Goal: Book appointment/travel/reservation

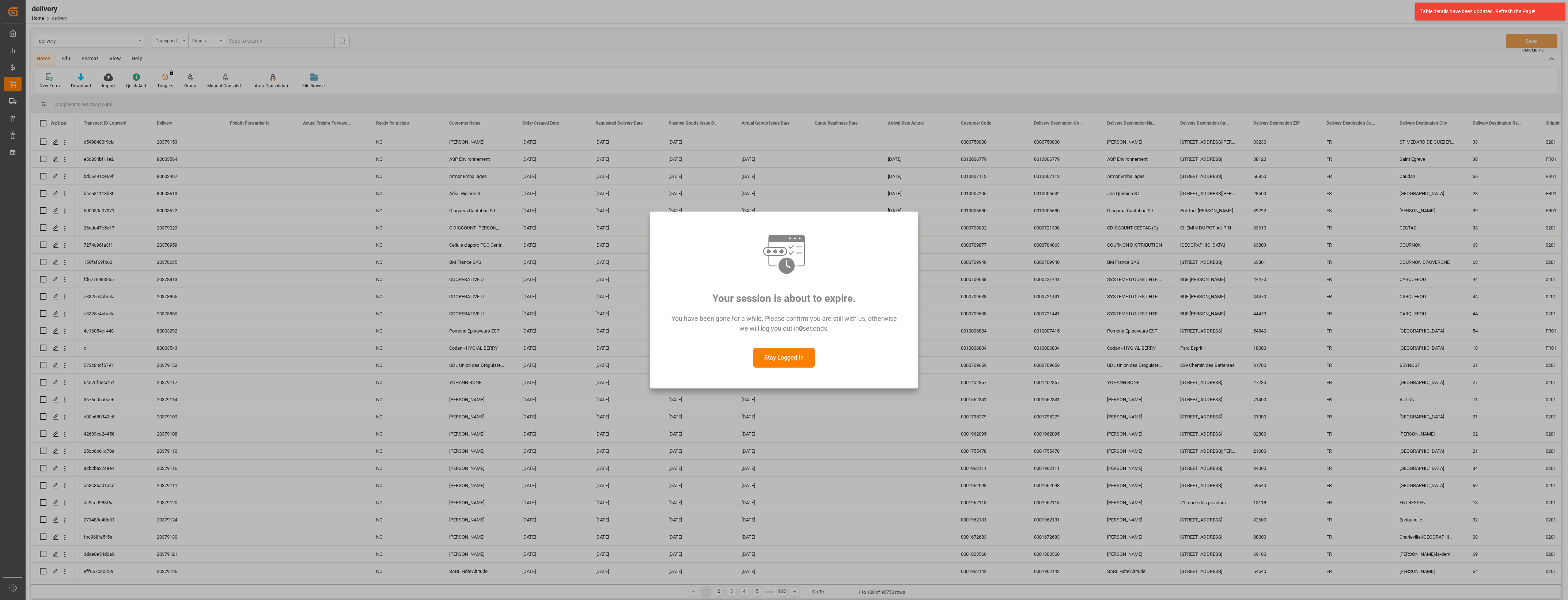
click at [784, 361] on button "Stay Logged In" at bounding box center [784, 358] width 61 height 19
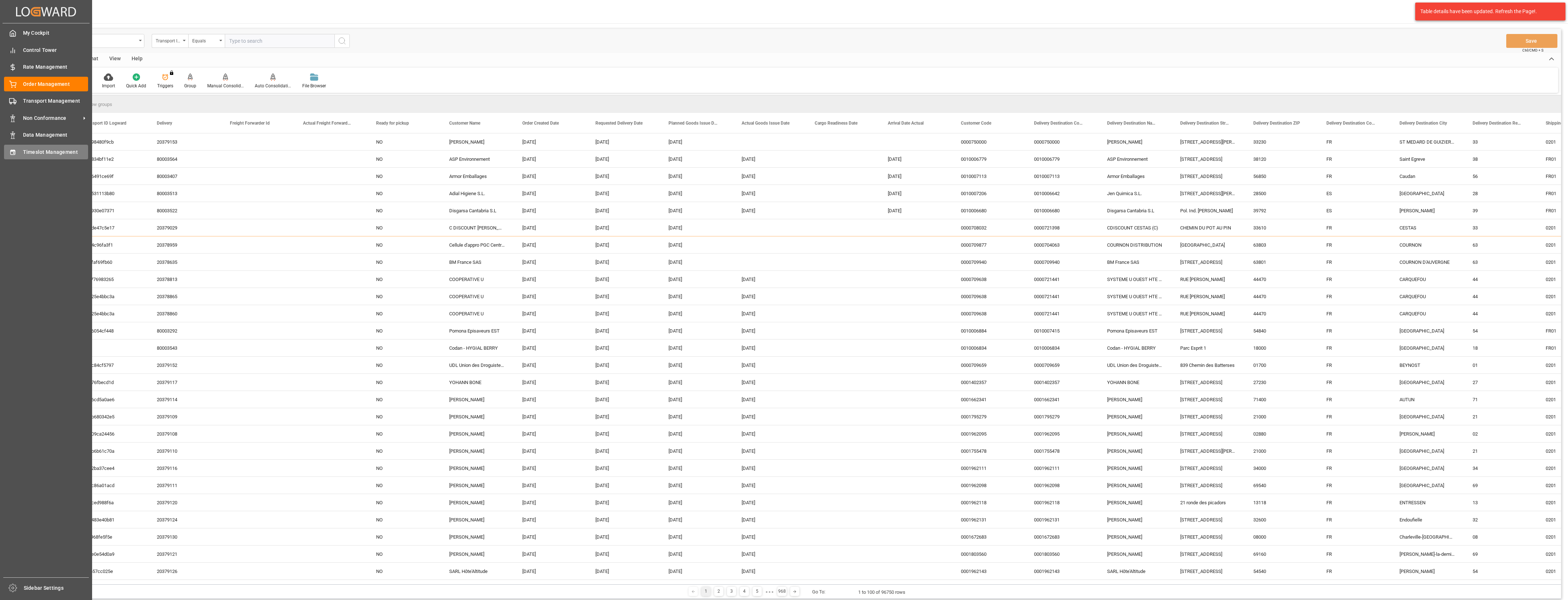
click at [15, 153] on icon at bounding box center [13, 152] width 5 height 5
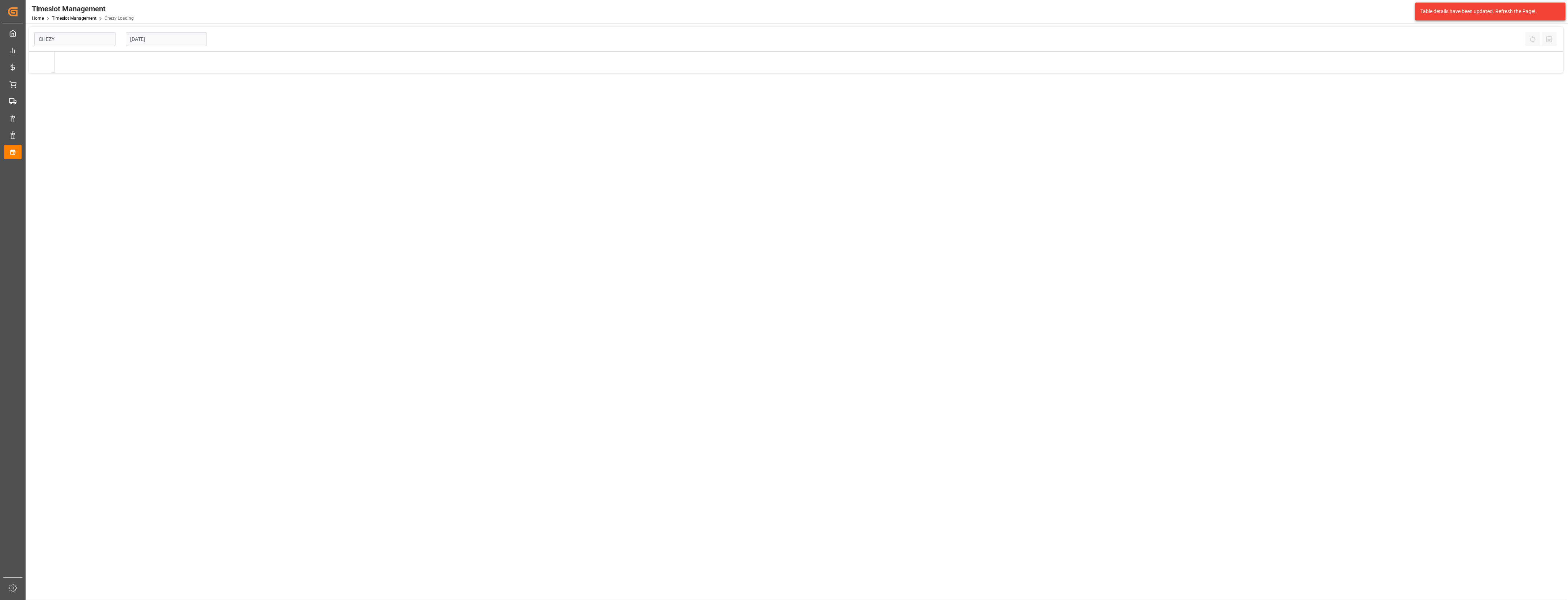
type input "Chezy Loading"
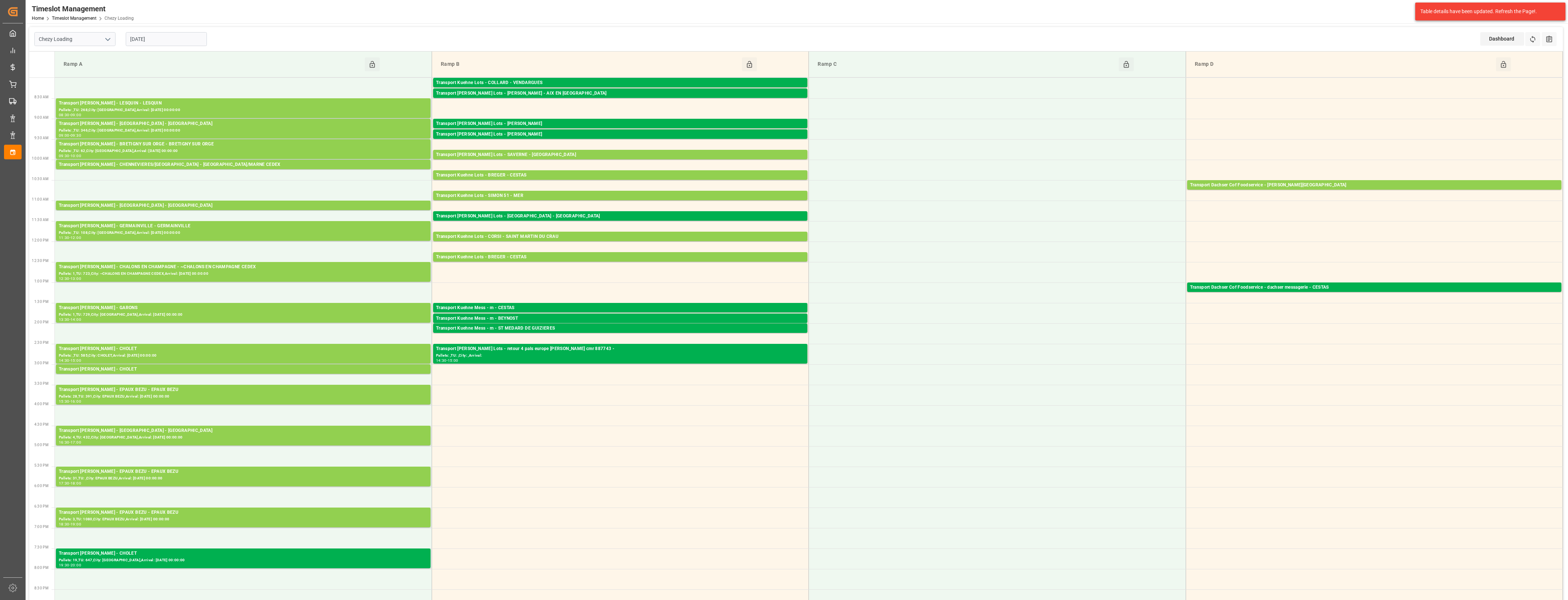
click at [183, 41] on input "[DATE]" at bounding box center [166, 39] width 81 height 14
click at [151, 142] on span "30" at bounding box center [149, 140] width 5 height 5
type input "[DATE]"
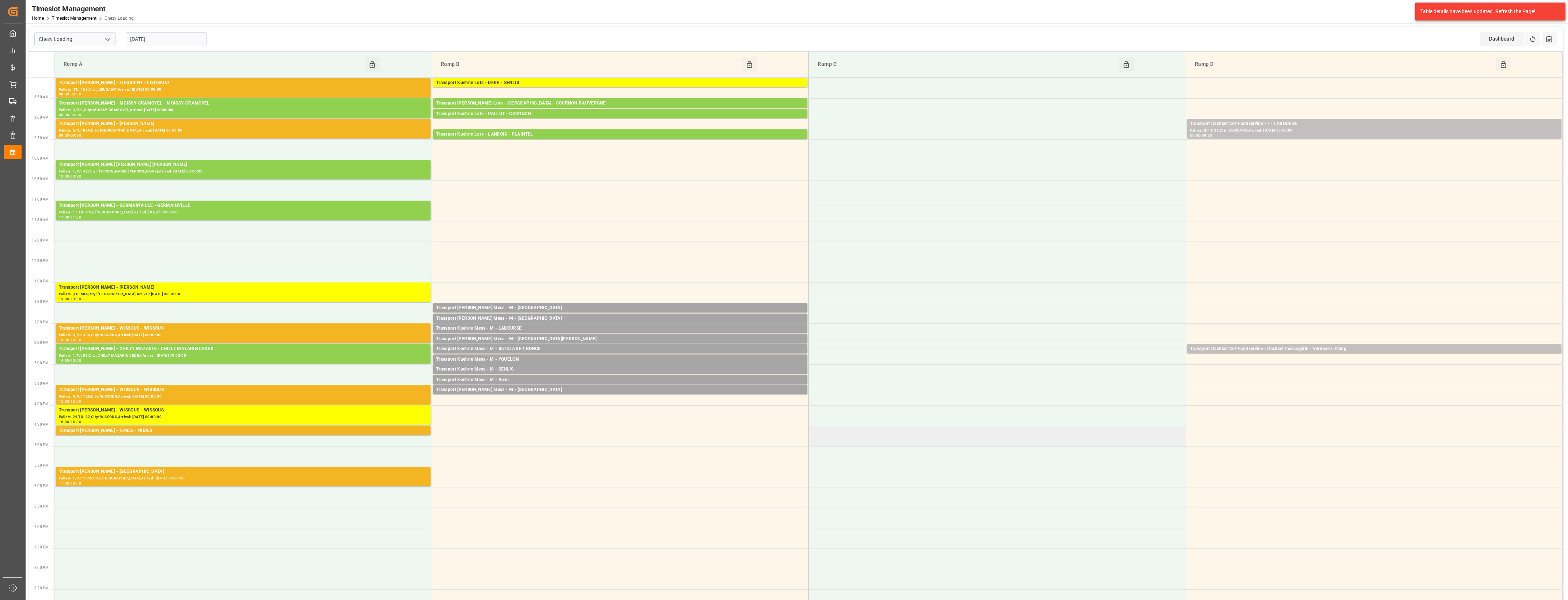
drag, startPoint x: 410, startPoint y: 395, endPoint x: 890, endPoint y: 444, distance: 482.5
click at [890, 444] on td at bounding box center [997, 436] width 377 height 21
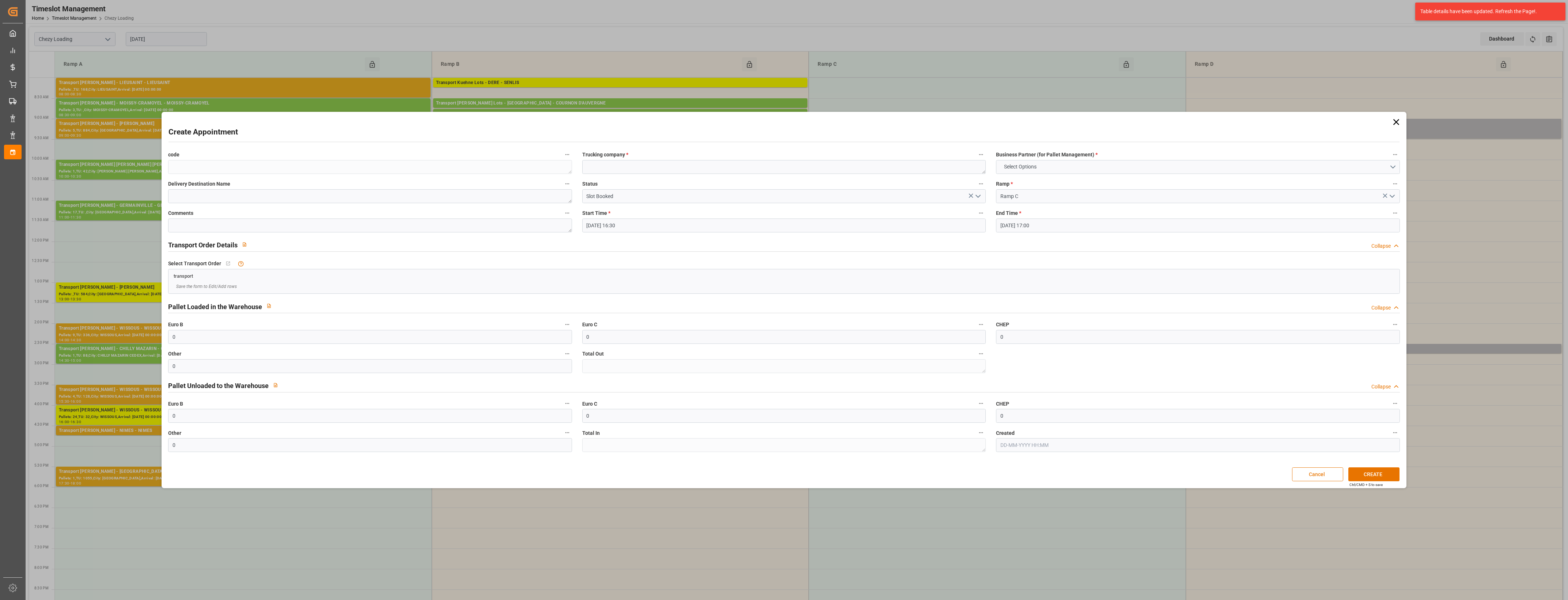
click at [1320, 474] on button "Cancel" at bounding box center [1318, 474] width 51 height 14
